Goal: Task Accomplishment & Management: Use online tool/utility

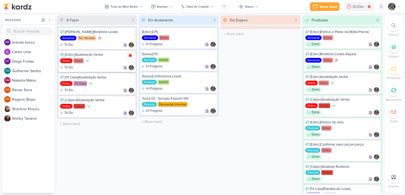
click at [129, 57] on icon at bounding box center [130, 55] width 4 height 4
click at [174, 79] on div "[Swiss]Conferência Leads Pontual [GEOGRAPHIC_DATA] In Progress" at bounding box center [178, 82] width 77 height 21
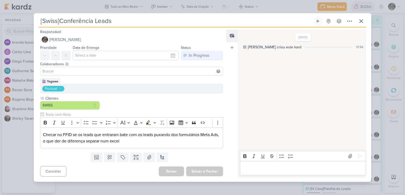
click at [176, 80] on div "Tagawa Pontual" at bounding box center [131, 86] width 183 height 16
click at [185, 84] on div "Pontual" at bounding box center [131, 89] width 183 height 10
click at [330, 81] on div "Responsável [PERSON_NAME] Nenhum contato encontrado create new contact Novo Con…" at bounding box center [202, 104] width 337 height 154
click at [181, 80] on div "Tagawa Pontual" at bounding box center [131, 86] width 183 height 16
drag, startPoint x: 181, startPoint y: 81, endPoint x: 248, endPoint y: 80, distance: 67.5
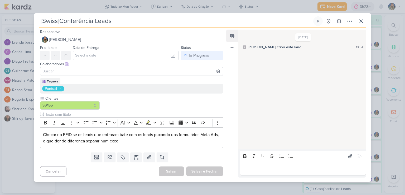
click at [248, 80] on div "Responsável [PERSON_NAME] Nenhum contato encontrado create new contact Novo Con…" at bounding box center [202, 104] width 337 height 154
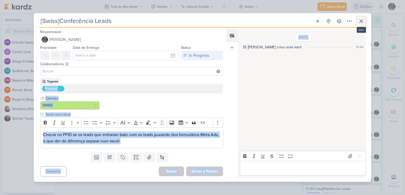
click at [360, 21] on icon at bounding box center [361, 21] width 6 height 6
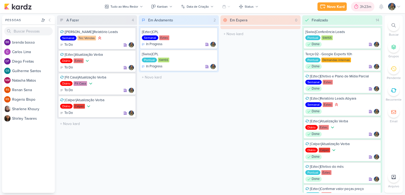
click at [364, 6] on div "3h23m" at bounding box center [366, 7] width 13 height 6
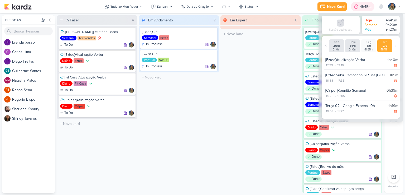
click at [362, 8] on div "4h45m" at bounding box center [366, 7] width 13 height 6
